Goal: Task Accomplishment & Management: Manage account settings

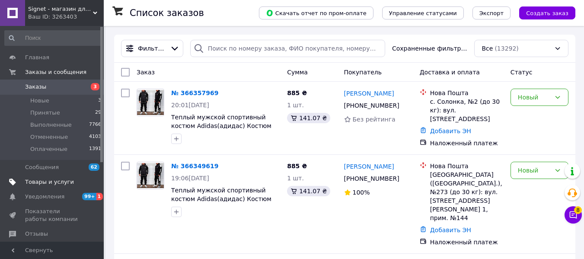
click at [46, 178] on span "Товары и услуги" at bounding box center [49, 182] width 49 height 8
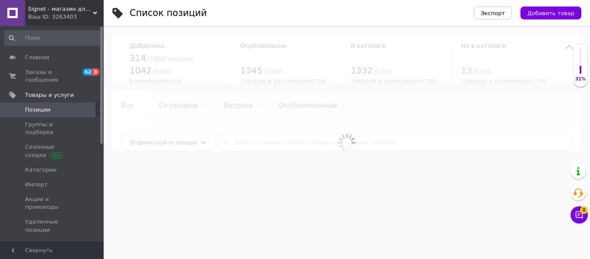
click at [580, 215] on icon at bounding box center [579, 214] width 7 height 7
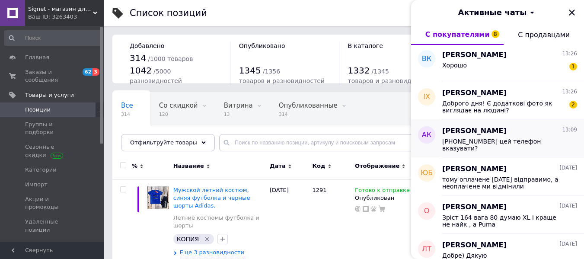
scroll to position [130, 0]
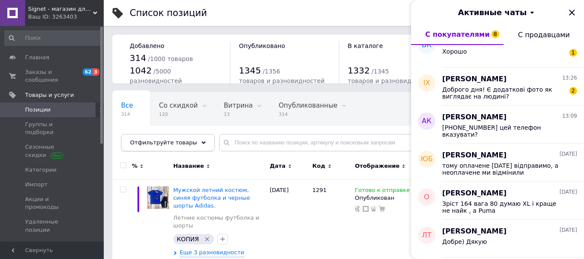
click at [170, 142] on span "Отфильтруйте товары" at bounding box center [163, 142] width 67 height 6
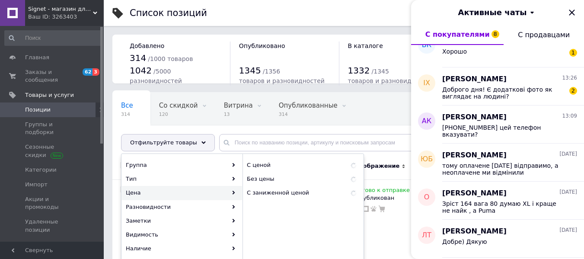
scroll to position [86, 0]
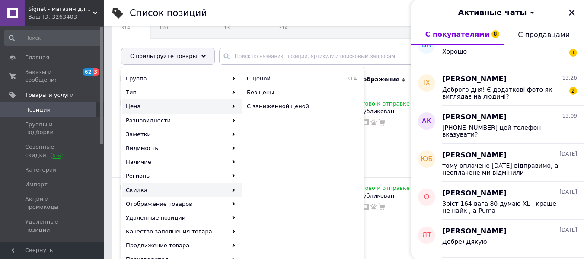
click at [173, 190] on div "Скидка" at bounding box center [182, 190] width 120 height 14
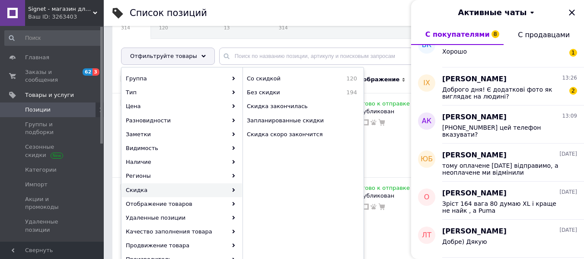
click at [51, 13] on div "Ваш ID: 3263403" at bounding box center [66, 17] width 76 height 8
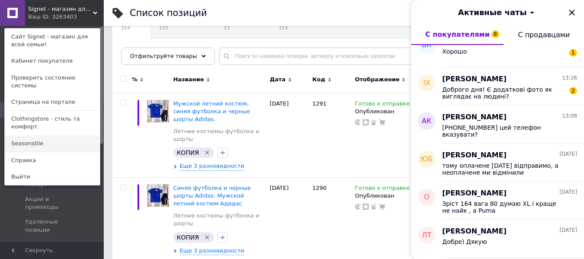
click at [44, 135] on link "Seasonstile" at bounding box center [52, 143] width 95 height 16
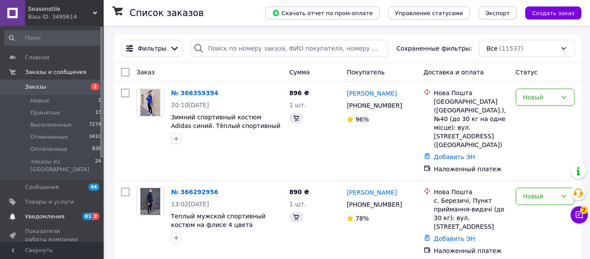
click at [53, 209] on link "Уведомления 81 2" at bounding box center [53, 216] width 106 height 15
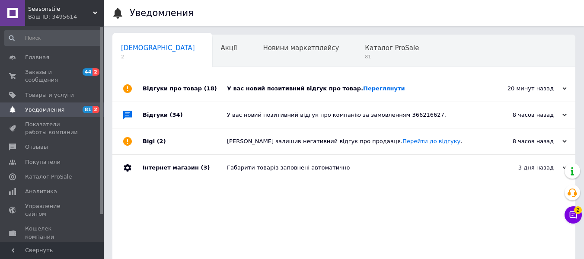
click at [335, 85] on div "У вас новий позитивний відгук про товар. Переглянути" at bounding box center [353, 89] width 253 height 8
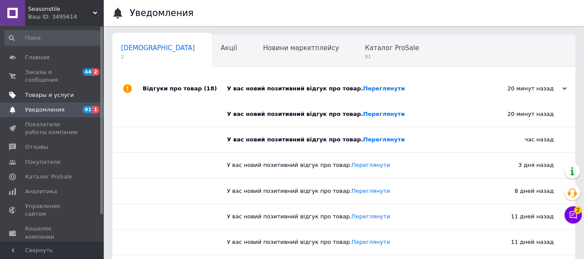
click at [58, 88] on link "Товары и услуги" at bounding box center [53, 95] width 106 height 15
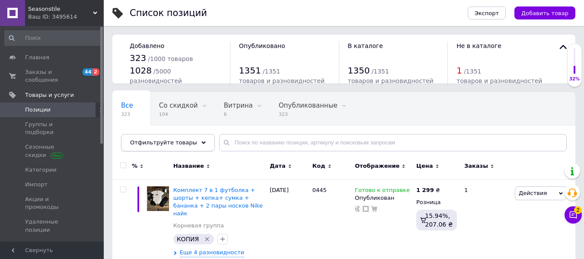
click at [157, 143] on span "Отфильтруйте товары" at bounding box center [163, 142] width 67 height 6
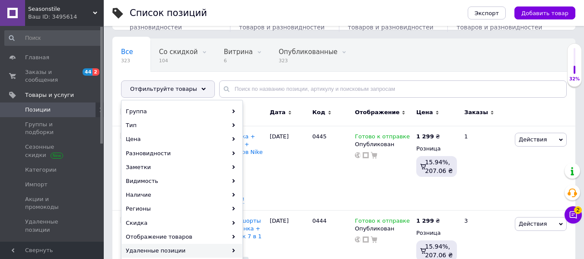
scroll to position [130, 0]
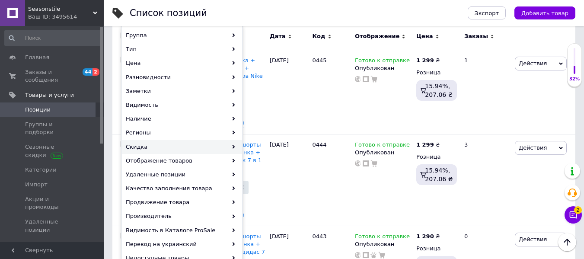
click at [159, 147] on div "Скидка" at bounding box center [182, 147] width 120 height 14
